Goal: Information Seeking & Learning: Learn about a topic

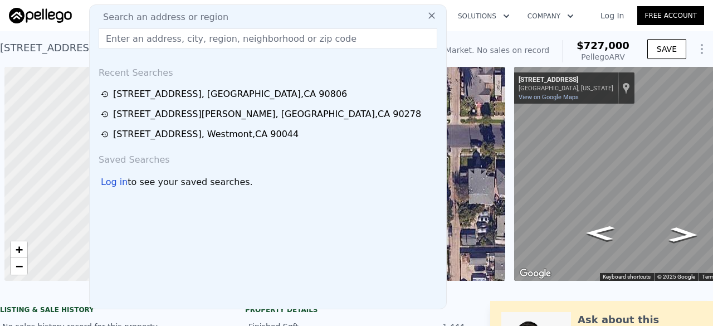
scroll to position [0, 576]
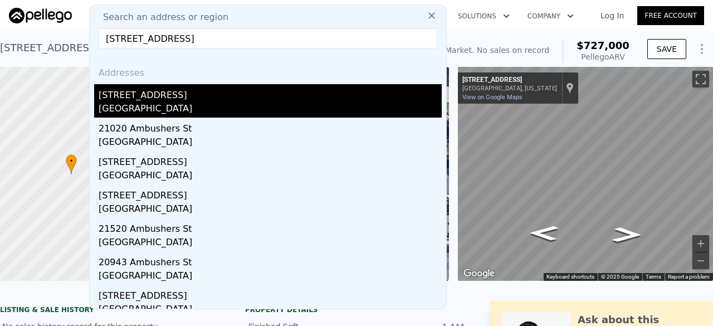
type input "[STREET_ADDRESS]"
click at [180, 102] on div "[GEOGRAPHIC_DATA]" at bounding box center [270, 110] width 343 height 16
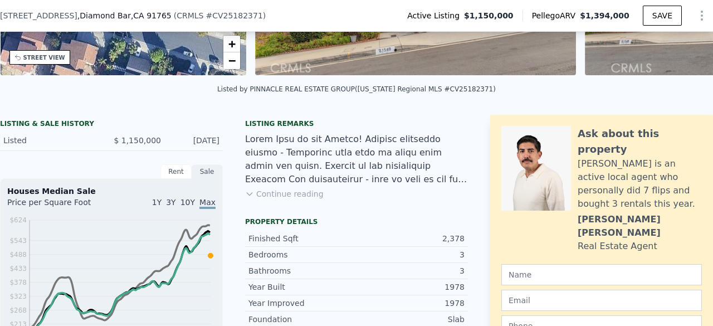
scroll to position [202, 0]
click at [283, 199] on button "Continue reading" at bounding box center [284, 193] width 79 height 11
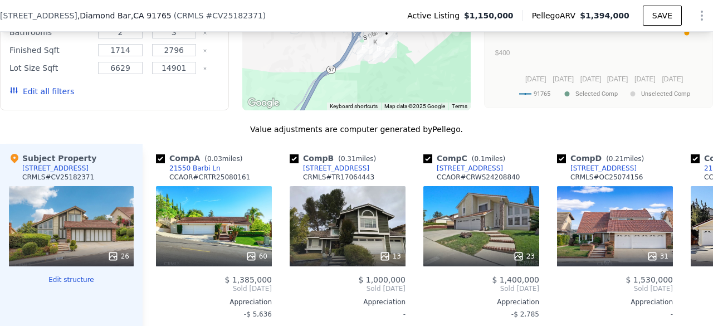
scroll to position [1401, 0]
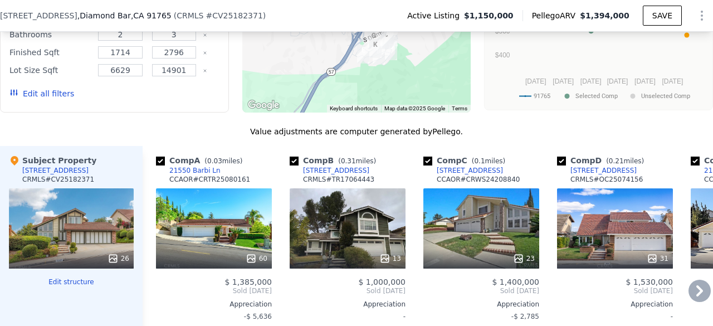
click at [225, 249] on div at bounding box center [214, 259] width 116 height 20
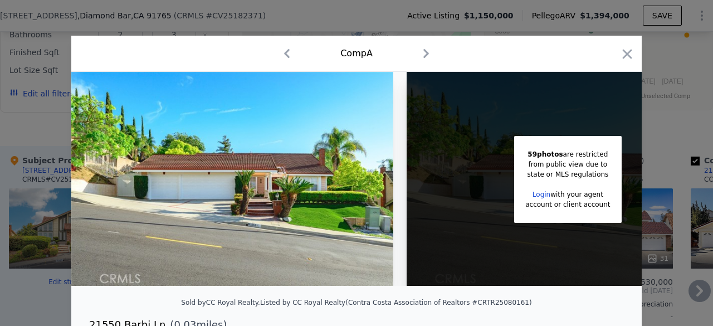
click at [625, 54] on icon "button" at bounding box center [628, 54] width 16 height 16
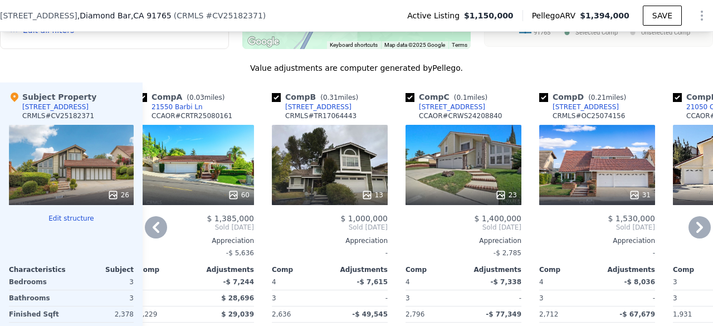
scroll to position [1469, 0]
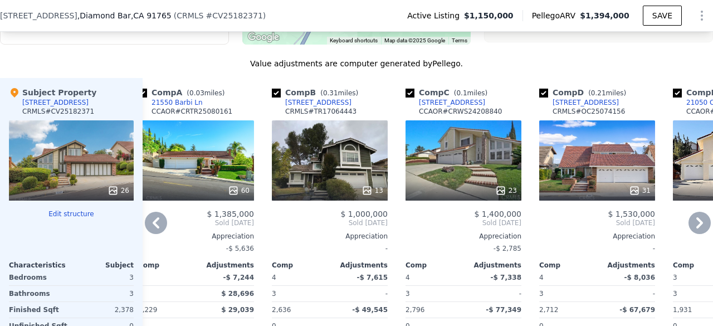
click at [469, 120] on div "23" at bounding box center [464, 160] width 116 height 80
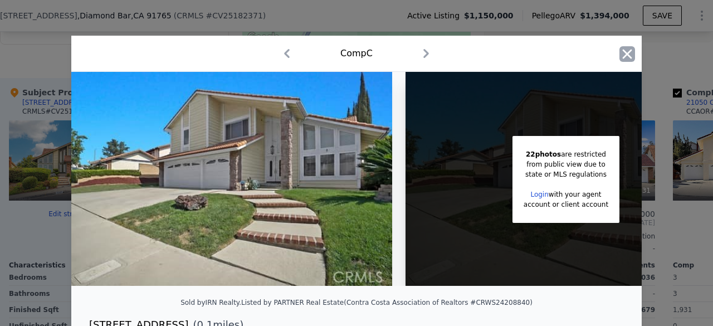
click at [620, 52] on icon "button" at bounding box center [628, 54] width 16 height 16
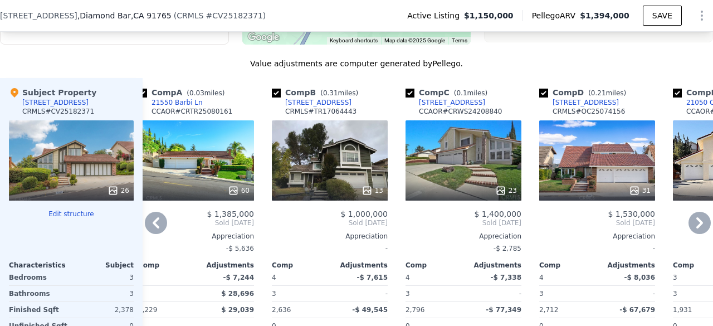
click at [609, 120] on div "31" at bounding box center [597, 160] width 116 height 80
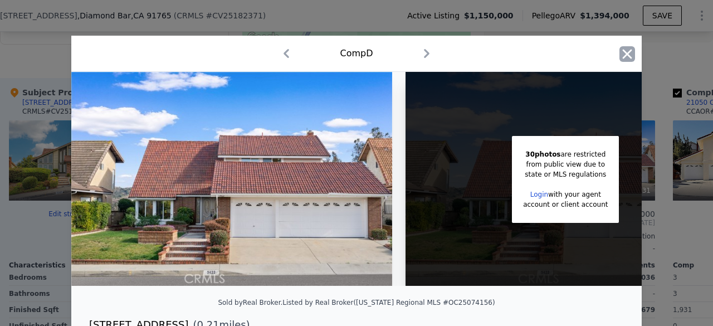
click at [622, 56] on icon "button" at bounding box center [628, 54] width 16 height 16
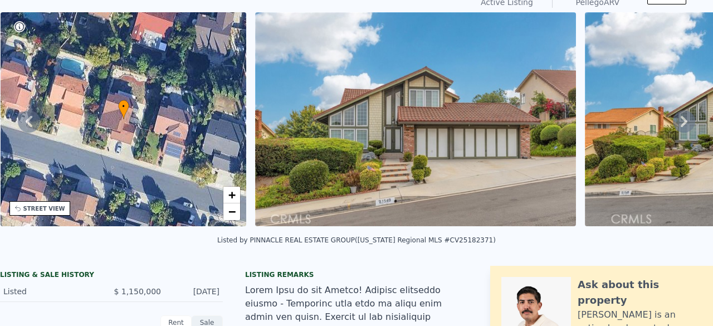
scroll to position [8, 0]
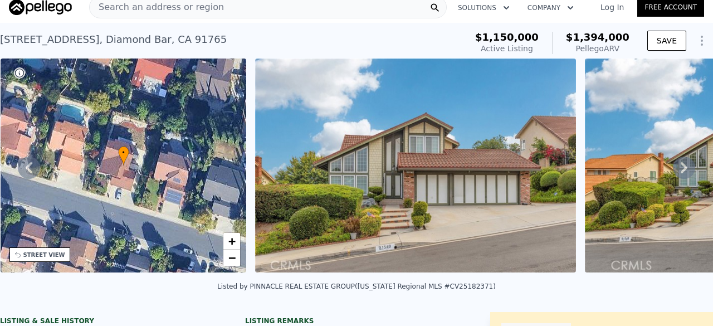
click at [445, 290] on div "Listed by PINNACLE REAL ESTATE GROUP ([US_STATE] Regional MLS #CV25182371)" at bounding box center [356, 287] width 279 height 8
copy div "CV25182371"
click at [149, 8] on span "Search an address or region" at bounding box center [157, 7] width 134 height 13
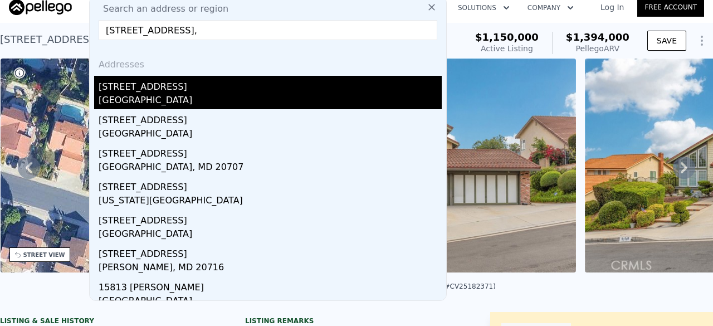
type input "[STREET_ADDRESS],"
click at [183, 105] on div "[GEOGRAPHIC_DATA]" at bounding box center [270, 102] width 343 height 16
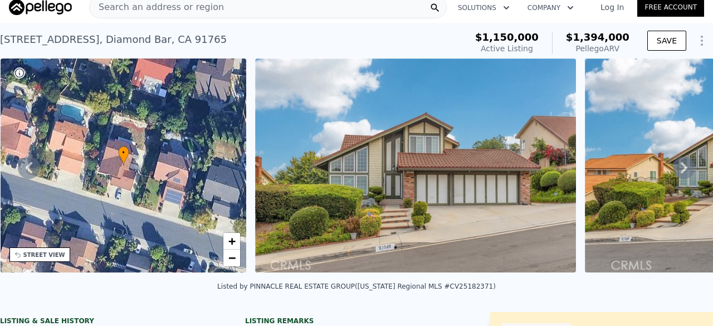
click at [183, 105] on div "• + −" at bounding box center [124, 166] width 246 height 214
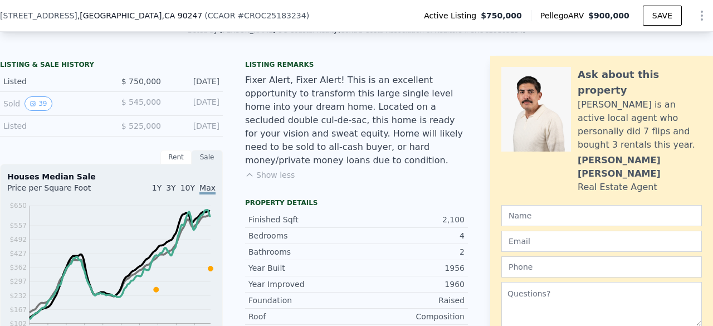
scroll to position [389, 0]
